Goal: Information Seeking & Learning: Find contact information

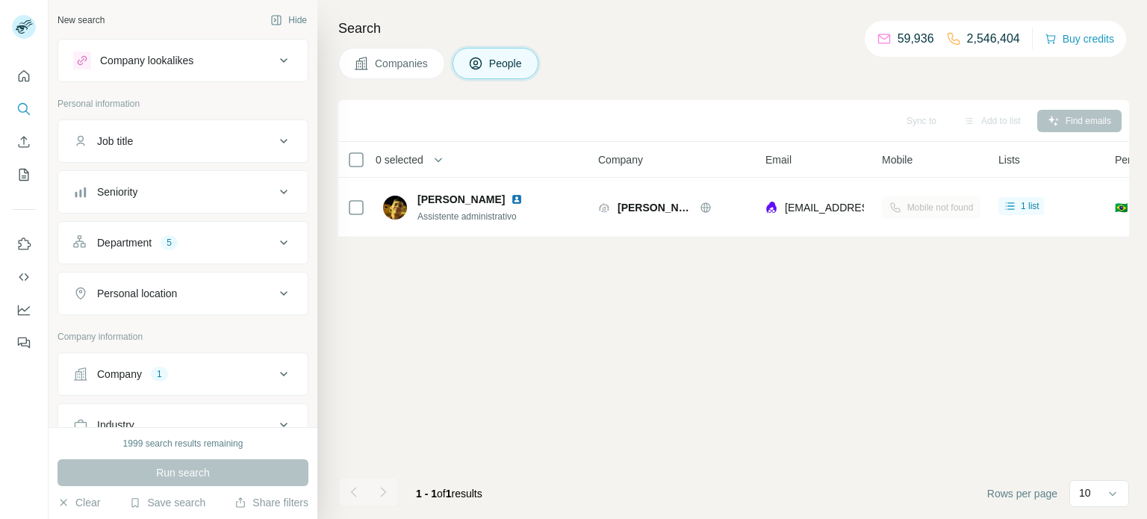
click at [281, 372] on icon at bounding box center [283, 374] width 7 height 4
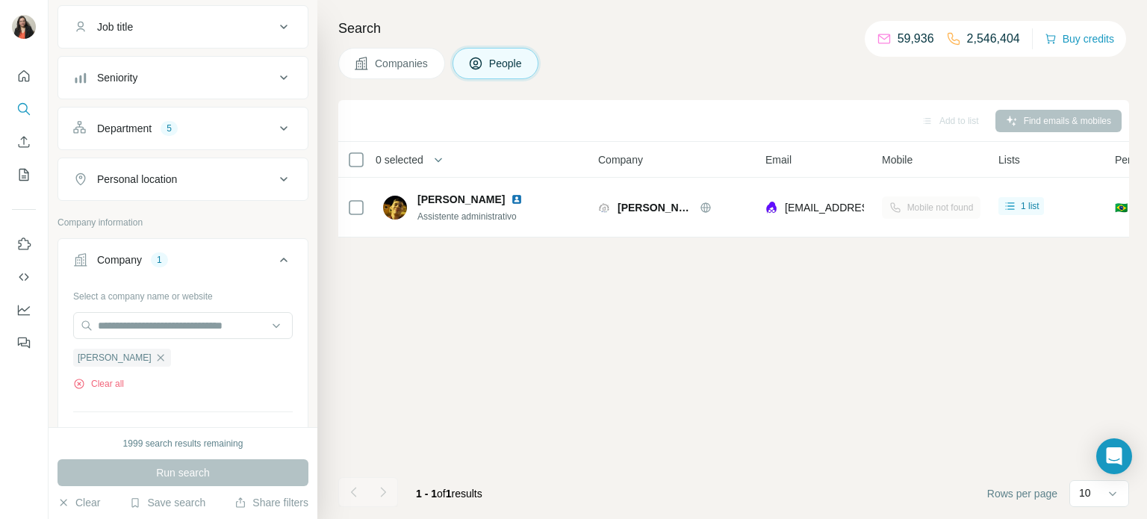
scroll to position [116, 0]
click at [155, 357] on icon "button" at bounding box center [161, 356] width 12 height 12
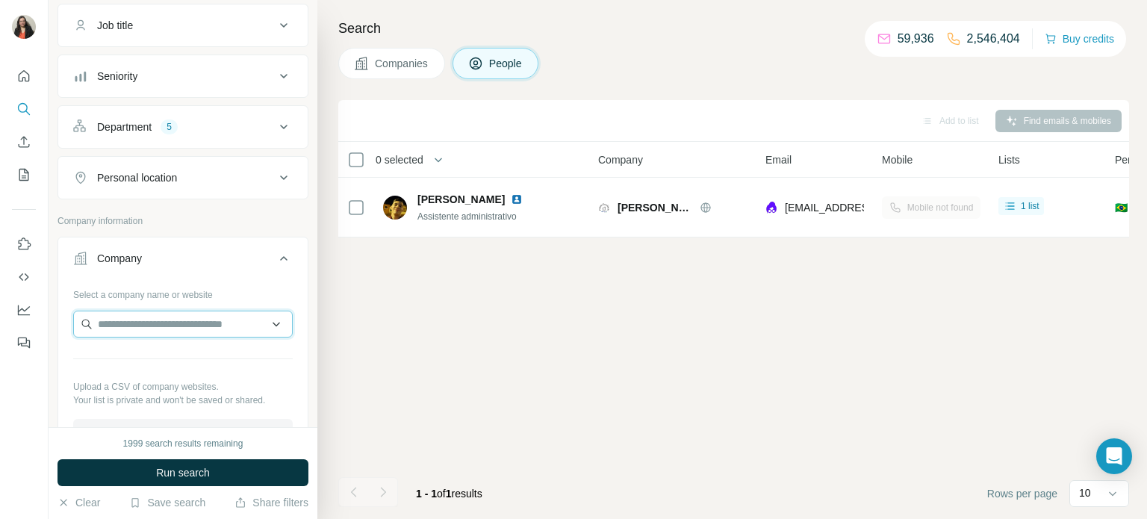
click at [159, 320] on input "text" at bounding box center [183, 324] width 220 height 27
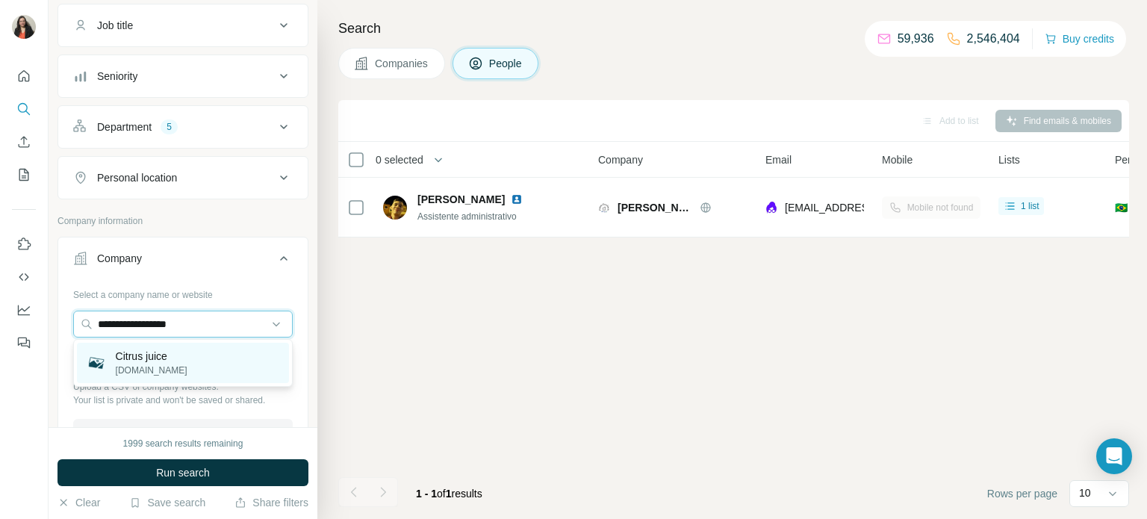
type input "**********"
click at [170, 358] on p "Citrus juice" at bounding box center [152, 356] width 72 height 15
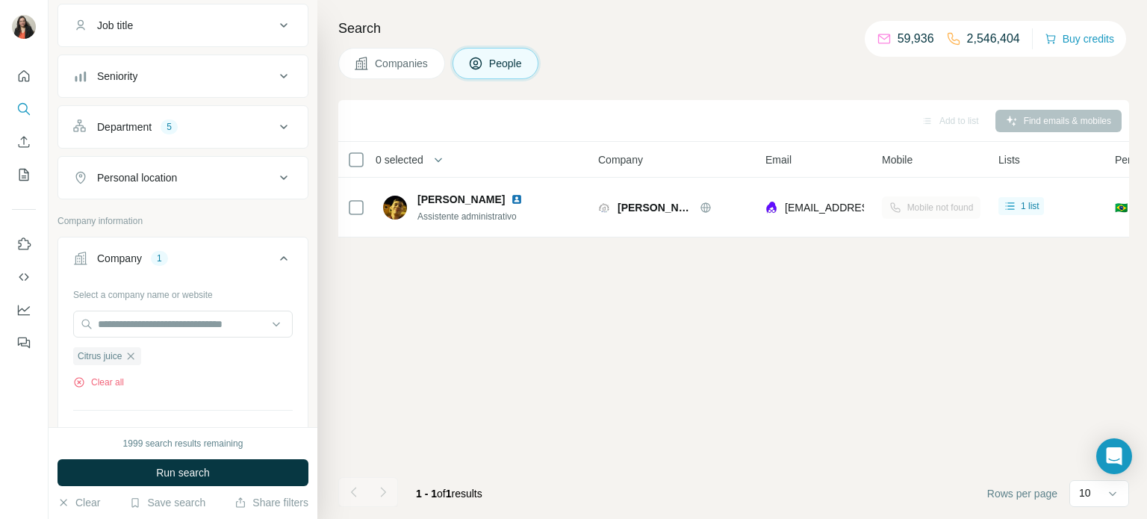
click at [211, 474] on button "Run search" at bounding box center [183, 472] width 251 height 27
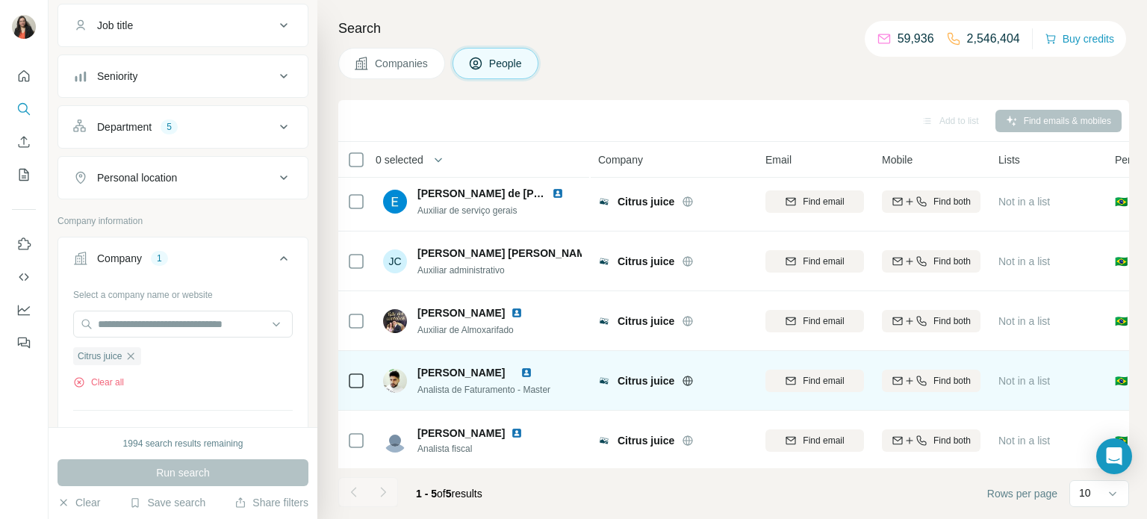
scroll to position [7, 0]
click at [933, 379] on span "Find both" at bounding box center [951, 379] width 37 height 13
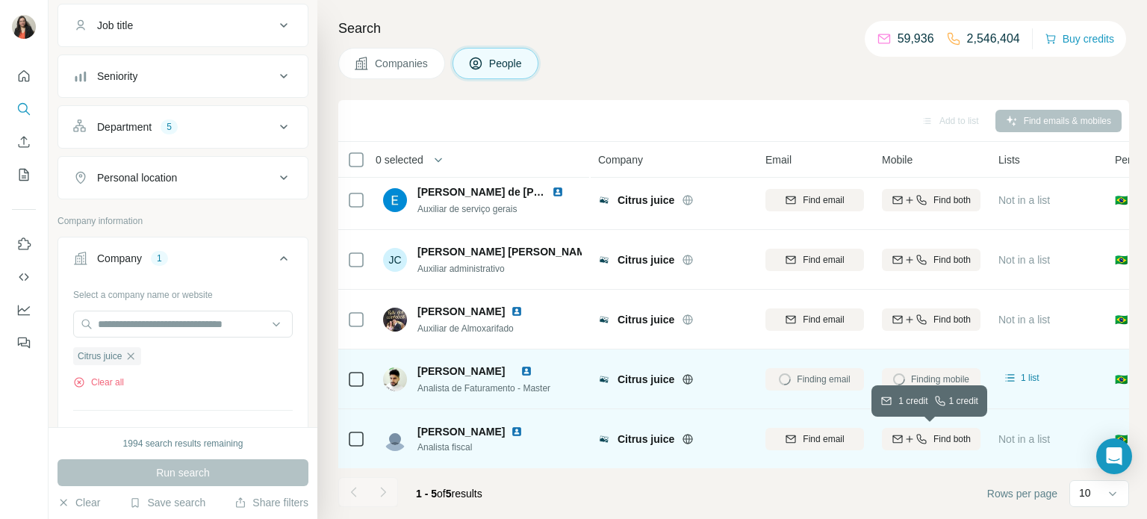
click at [930, 444] on div "Find both" at bounding box center [931, 438] width 99 height 13
click at [1023, 379] on span "1 list" at bounding box center [1030, 377] width 19 height 13
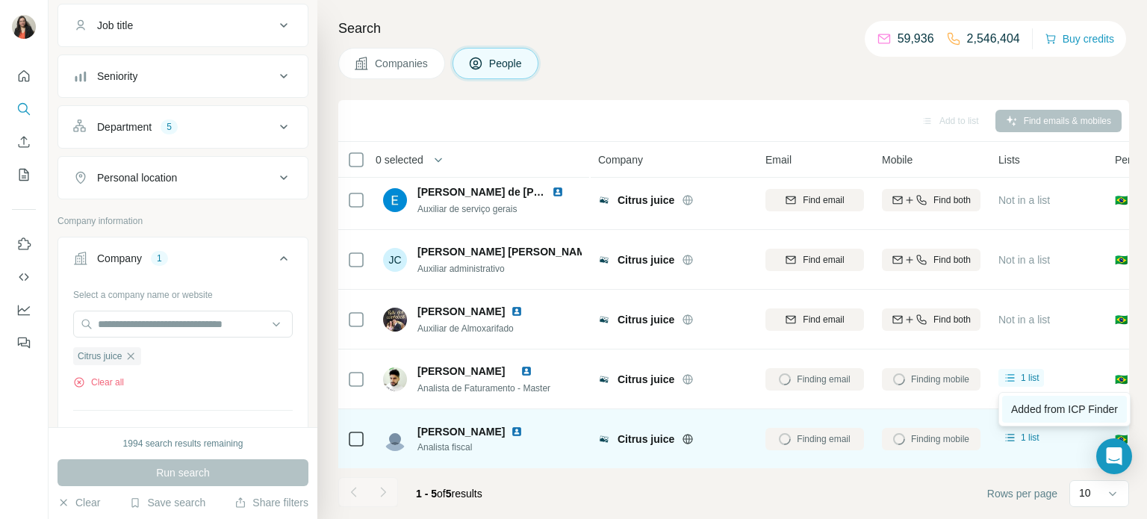
click at [1031, 408] on span "Added from ICP Finder" at bounding box center [1064, 409] width 107 height 12
click at [1022, 438] on span "1 list" at bounding box center [1030, 437] width 19 height 13
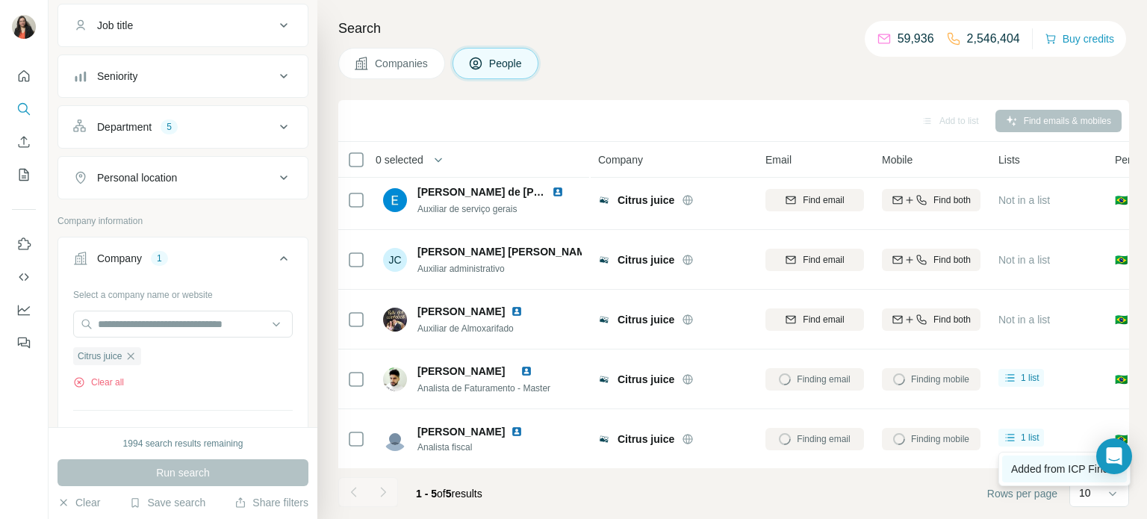
click at [1037, 471] on span "Added from ICP Finder" at bounding box center [1064, 469] width 107 height 12
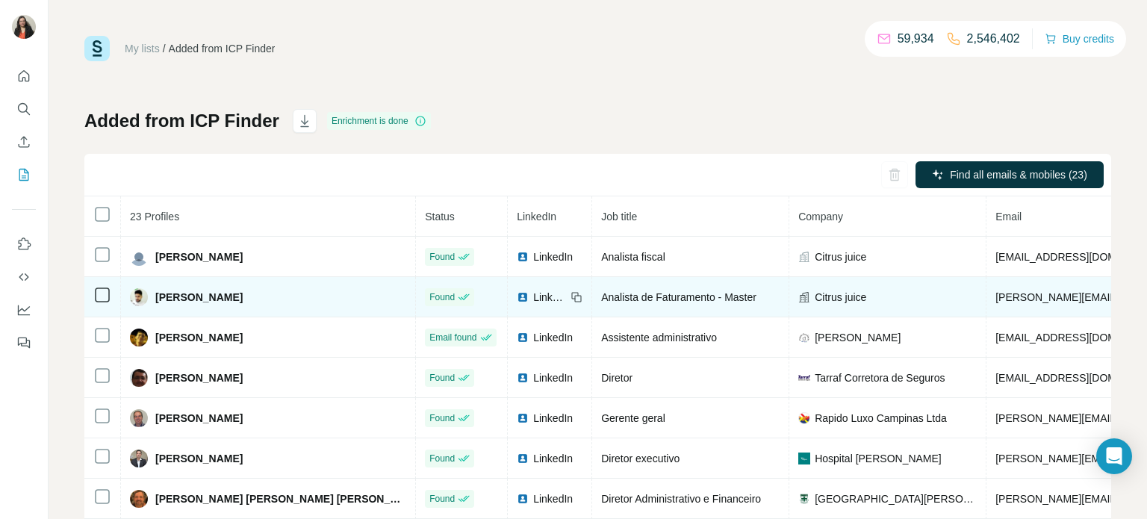
click at [243, 303] on span "[PERSON_NAME]" at bounding box center [198, 297] width 87 height 15
drag, startPoint x: 155, startPoint y: 297, endPoint x: 280, endPoint y: 311, distance: 126.2
click at [280, 311] on td "[PERSON_NAME]" at bounding box center [268, 297] width 295 height 40
copy span "[PERSON_NAME]"
drag, startPoint x: 641, startPoint y: 299, endPoint x: 470, endPoint y: 293, distance: 171.1
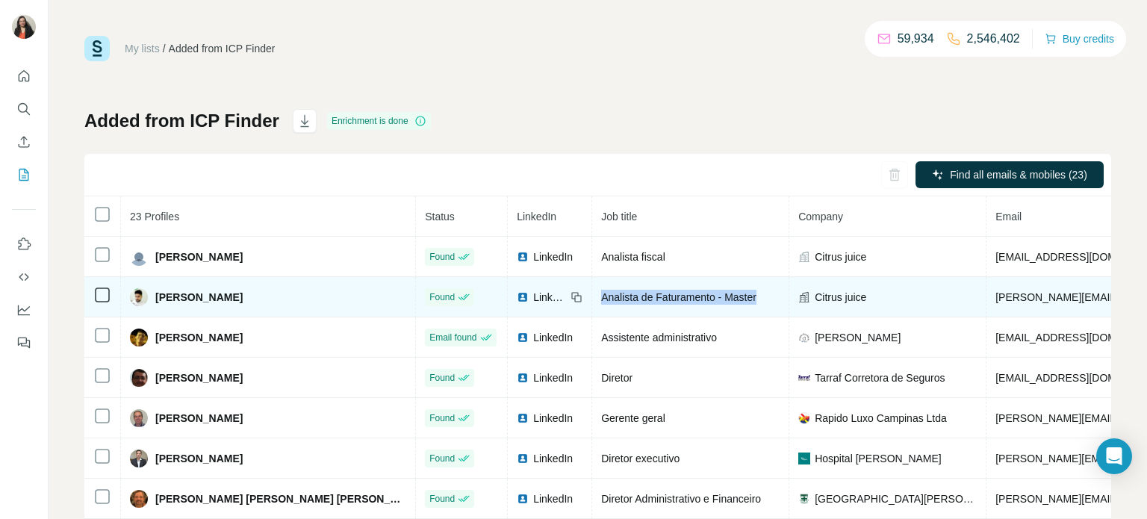
click at [601, 293] on div "Analista de Faturamento - Master" at bounding box center [690, 297] width 178 height 15
copy span "Analista de Faturamento - Master"
click at [571, 296] on icon at bounding box center [577, 297] width 12 height 12
drag, startPoint x: 1038, startPoint y: 298, endPoint x: 859, endPoint y: 302, distance: 179.3
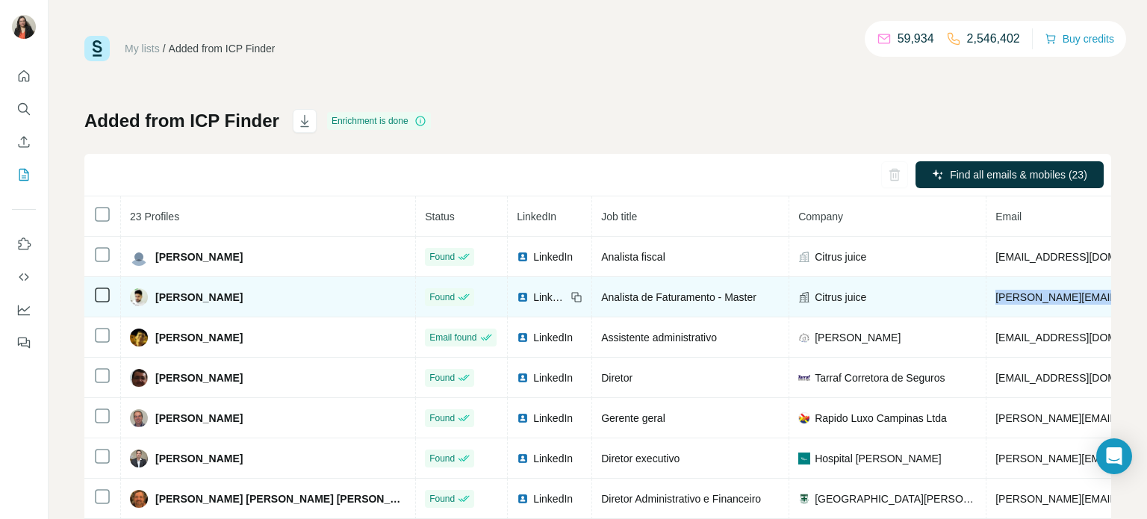
copy span "rodolfo.morais@citrusjuice.com.br"
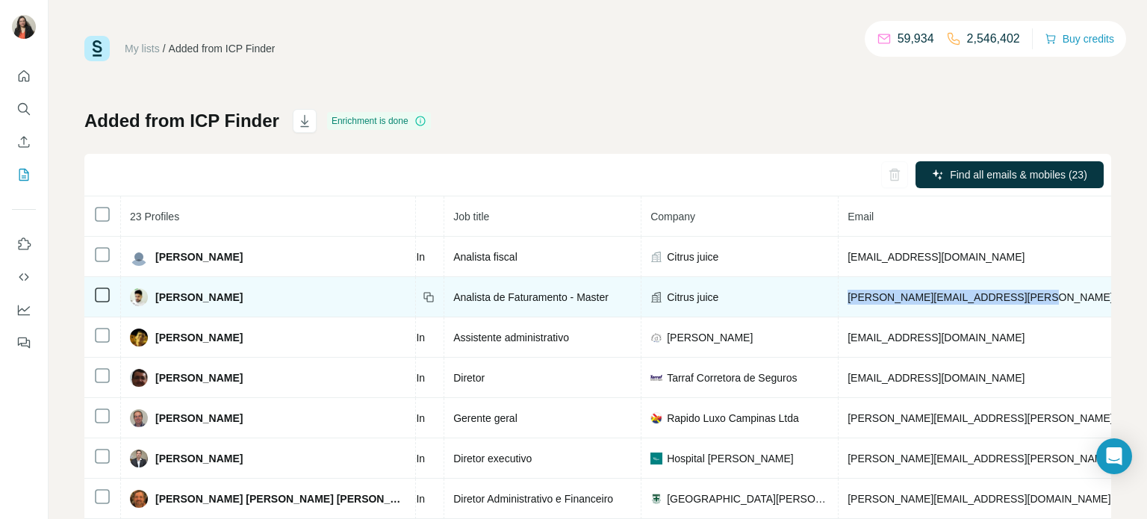
scroll to position [0, 149]
drag, startPoint x: 1026, startPoint y: 295, endPoint x: 948, endPoint y: 299, distance: 77.8
copy span "+5517997349896"
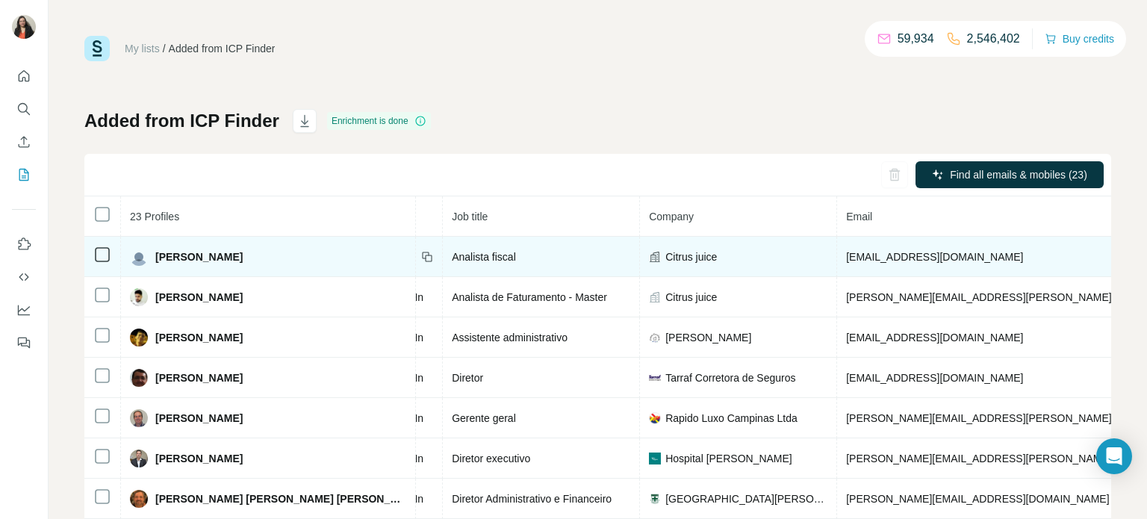
drag, startPoint x: 254, startPoint y: 258, endPoint x: 161, endPoint y: 254, distance: 93.4
click at [155, 258] on div "[PERSON_NAME]" at bounding box center [268, 257] width 276 height 18
copy span "[PERSON_NAME]"
drag, startPoint x: 390, startPoint y: 255, endPoint x: 320, endPoint y: 252, distance: 69.5
click at [452, 252] on div "Analista fiscal" at bounding box center [541, 256] width 178 height 15
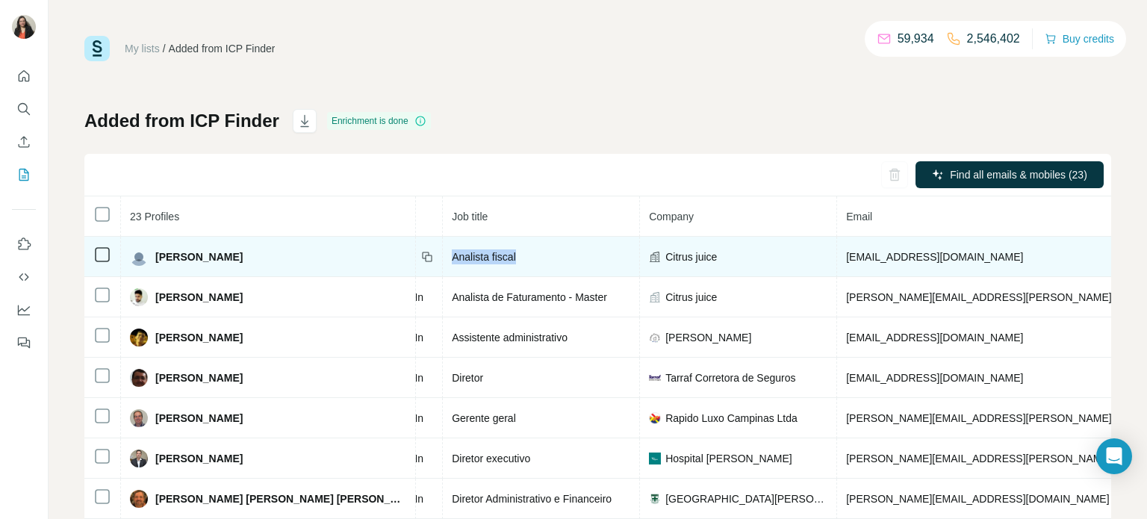
copy span "Analista fiscal"
click at [421, 258] on icon at bounding box center [427, 257] width 12 height 12
drag, startPoint x: 854, startPoint y: 256, endPoint x: 750, endPoint y: 261, distance: 103.9
click at [837, 261] on td "silvete@citrusjuice.com.br" at bounding box center [1064, 257] width 454 height 40
copy span "silvete@citrusjuice.com.br"
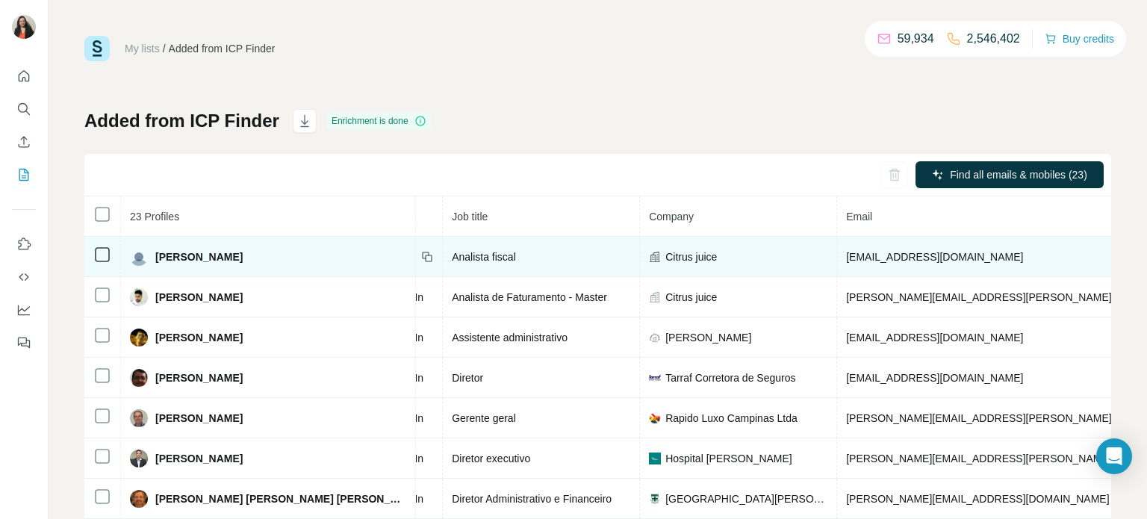
drag, startPoint x: 1025, startPoint y: 258, endPoint x: 978, endPoint y: 260, distance: 47.1
copy span "+5519991958013"
